Goal: Information Seeking & Learning: Learn about a topic

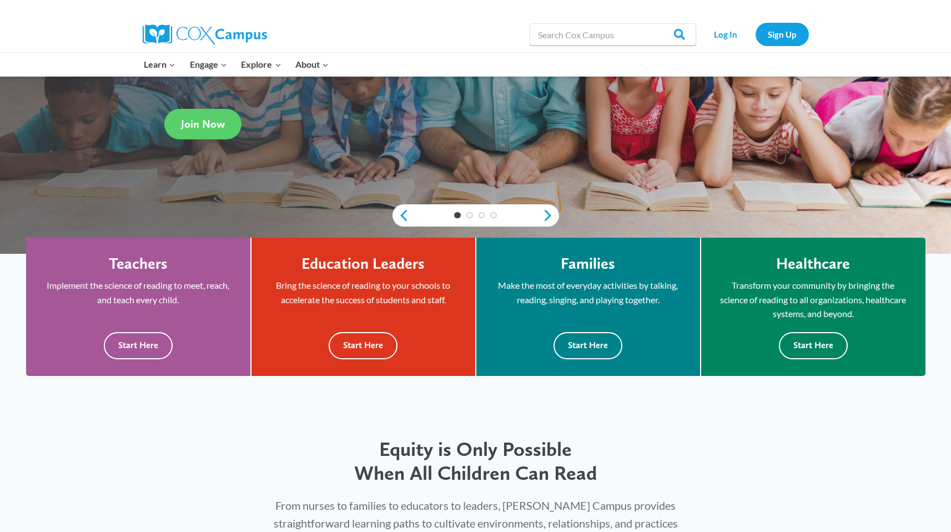
scroll to position [243, 0]
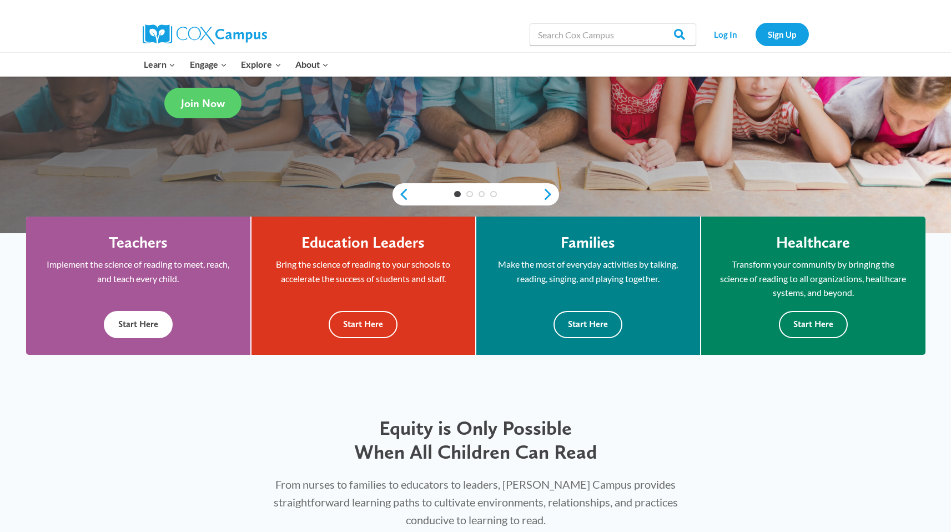
click at [153, 321] on button "Start Here" at bounding box center [138, 324] width 69 height 27
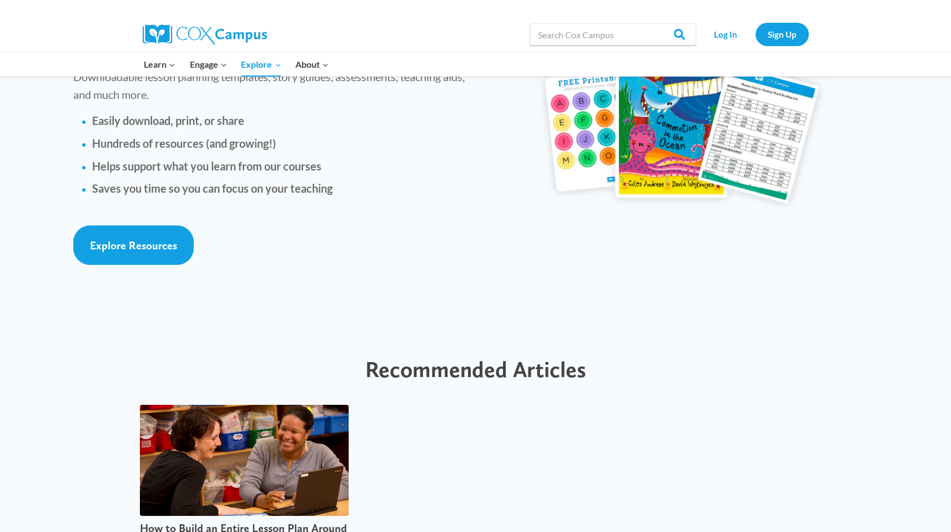
scroll to position [2584, 0]
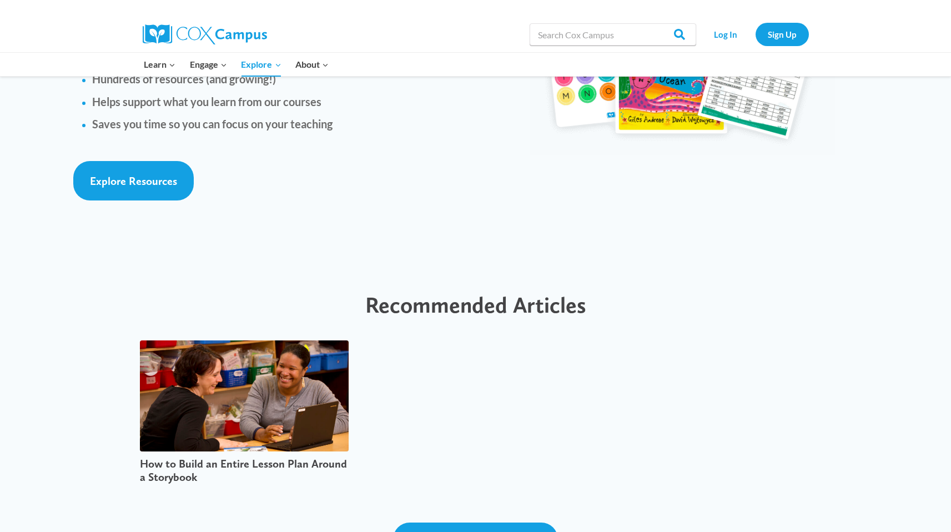
click at [247, 352] on img at bounding box center [244, 395] width 209 height 111
